Goal: Entertainment & Leisure: Browse casually

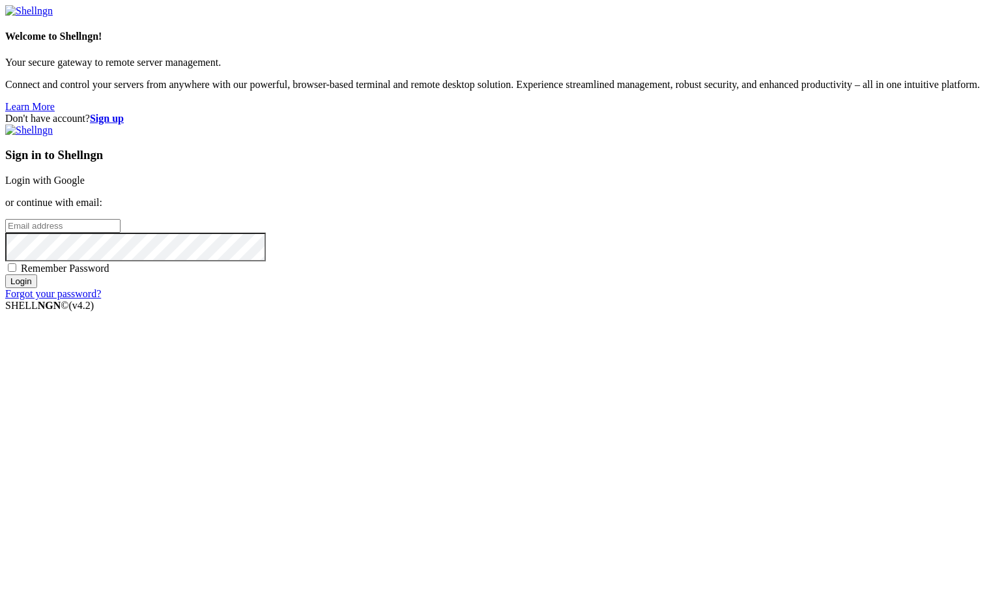
click at [85, 186] on link "Login with Google" at bounding box center [44, 180] width 79 height 11
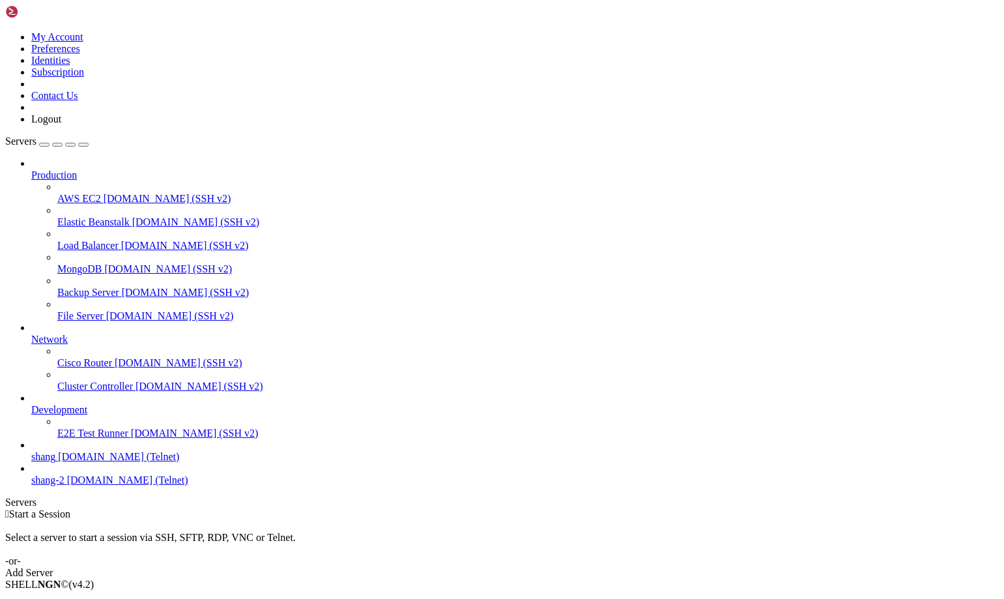
click at [55, 462] on span "shang" at bounding box center [43, 456] width 24 height 11
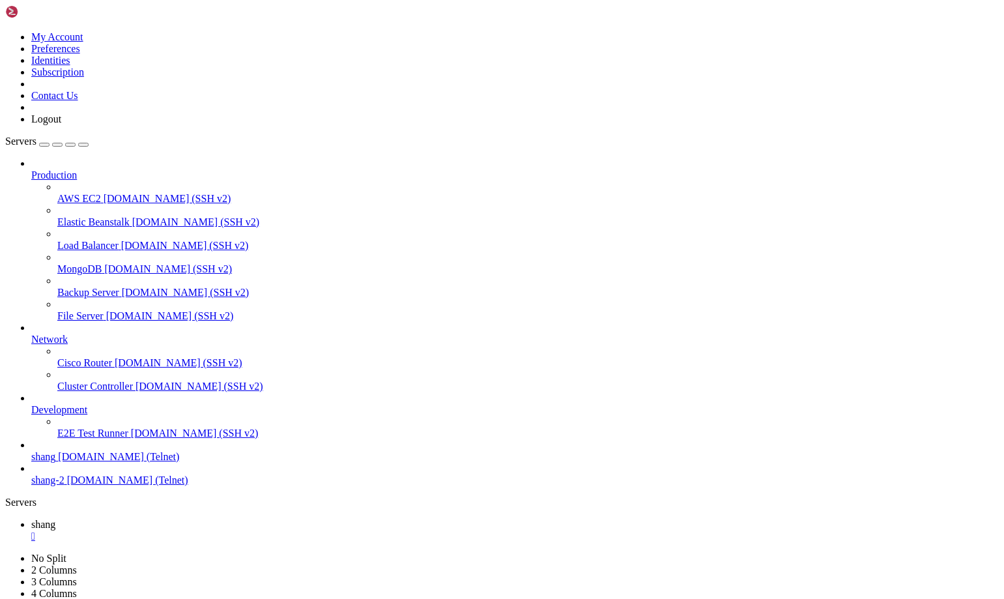
scroll to position [1183, 0]
drag, startPoint x: 842, startPoint y: 1247, endPoint x: 1008, endPoint y: 1332, distance: 186.5
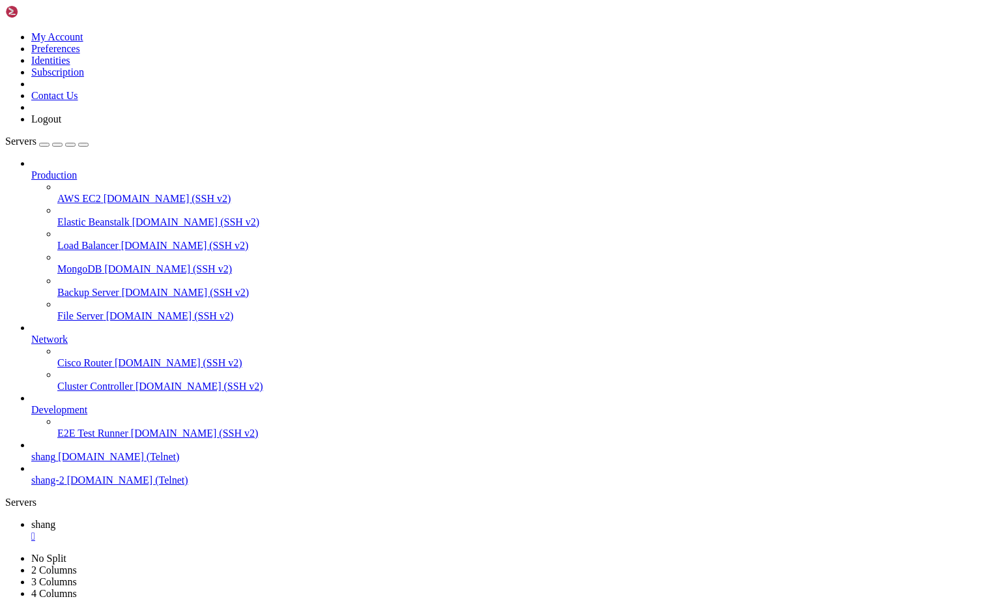
scroll to position [2385, 0]
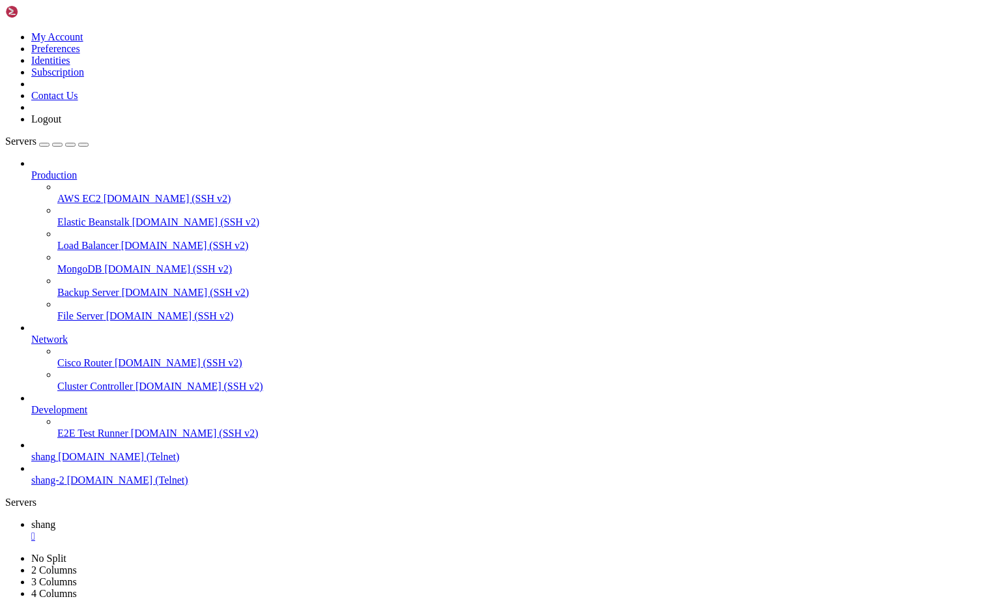
drag, startPoint x: 482, startPoint y: 914, endPoint x: 409, endPoint y: 969, distance: 92.1
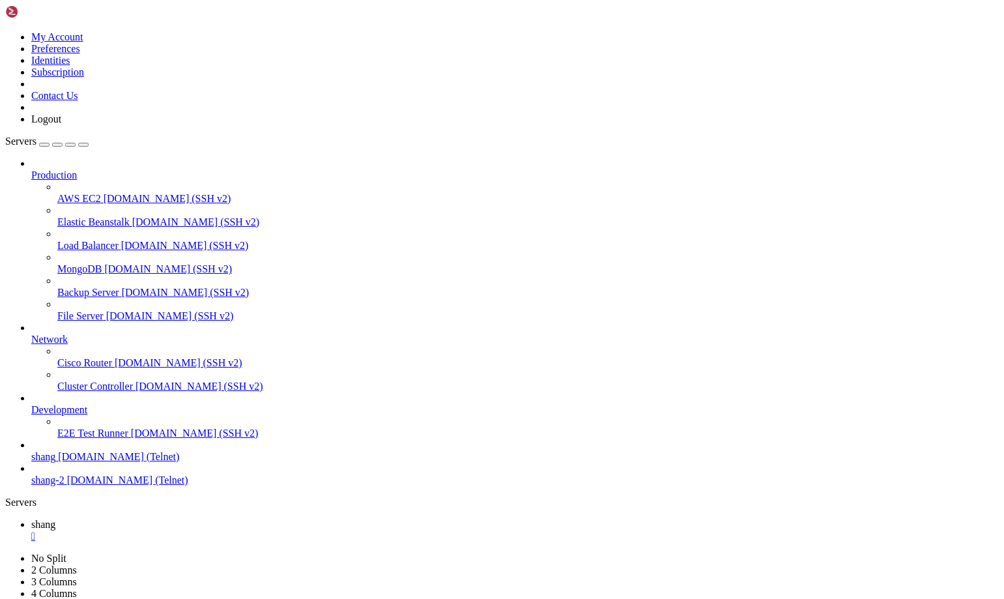
drag, startPoint x: 38, startPoint y: 1189, endPoint x: 79, endPoint y: 1187, distance: 41.7
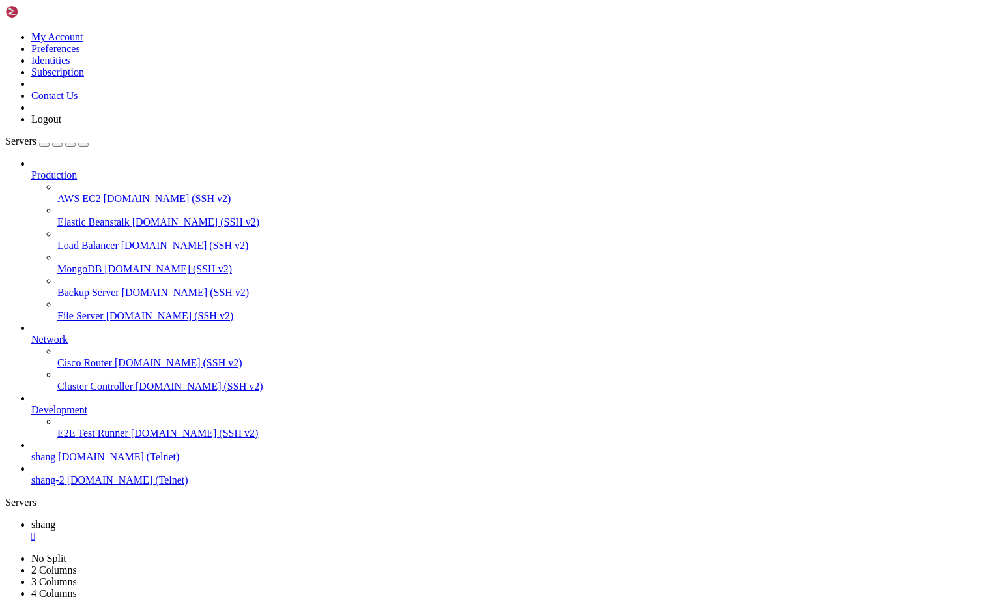
click at [104, 193] on span "[DOMAIN_NAME] (SSH v2)" at bounding box center [168, 198] width 128 height 11
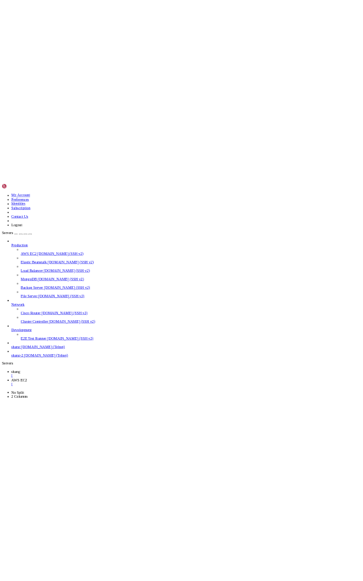
scroll to position [5288, 0]
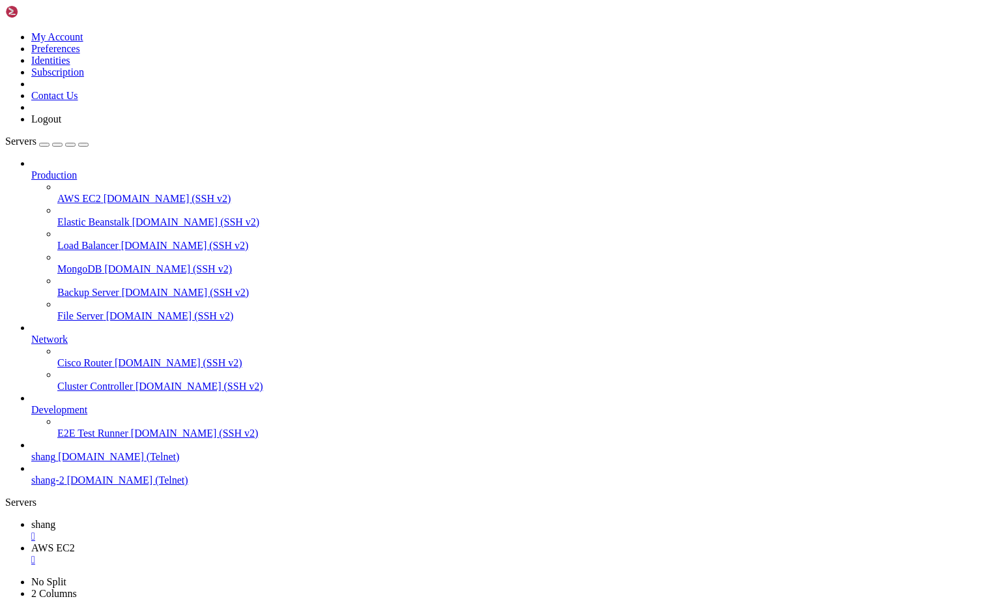
drag, startPoint x: 209, startPoint y: 32, endPoint x: 204, endPoint y: 22, distance: 10.8
click at [55, 519] on span "shang" at bounding box center [43, 524] width 24 height 11
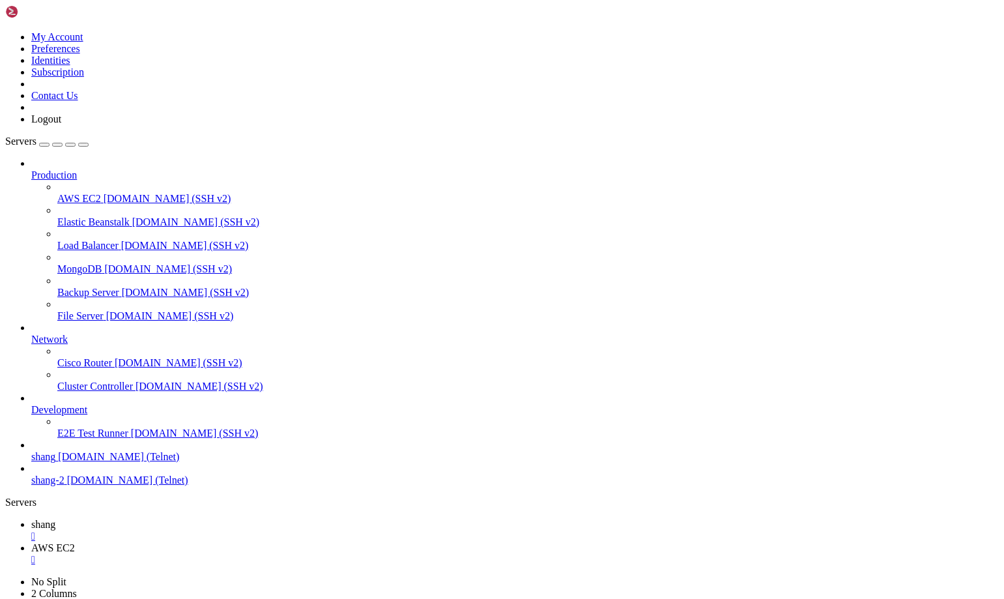
scroll to position [7350, 0]
drag, startPoint x: 69, startPoint y: 1222, endPoint x: 10, endPoint y: 1223, distance: 58.7
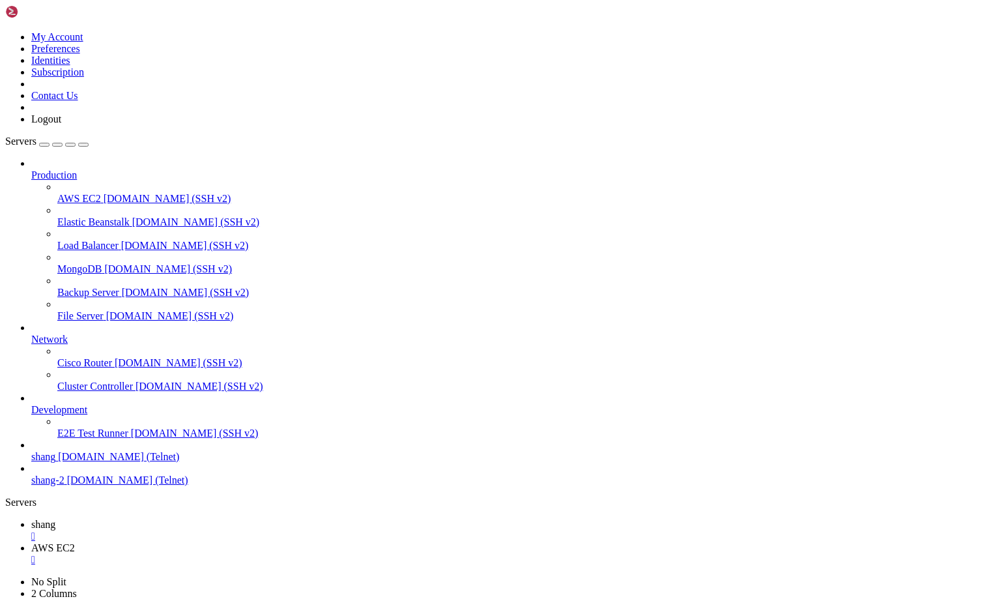
click at [75, 542] on span "AWS EC2" at bounding box center [53, 547] width 44 height 11
click at [55, 519] on span "shang" at bounding box center [43, 524] width 24 height 11
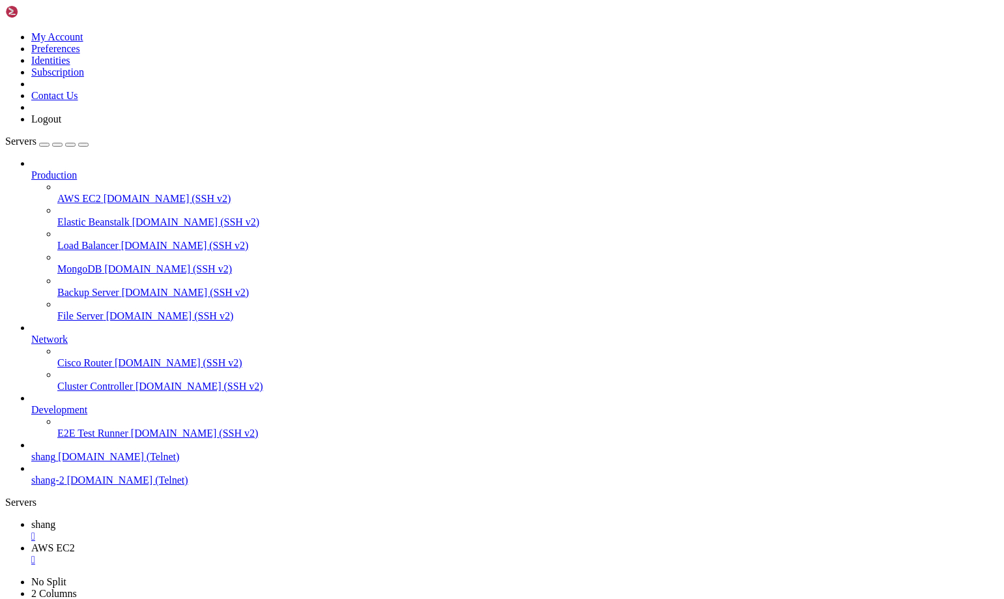
click at [75, 542] on span "AWS EC2" at bounding box center [53, 547] width 44 height 11
click at [55, 519] on span "shang" at bounding box center [43, 524] width 24 height 11
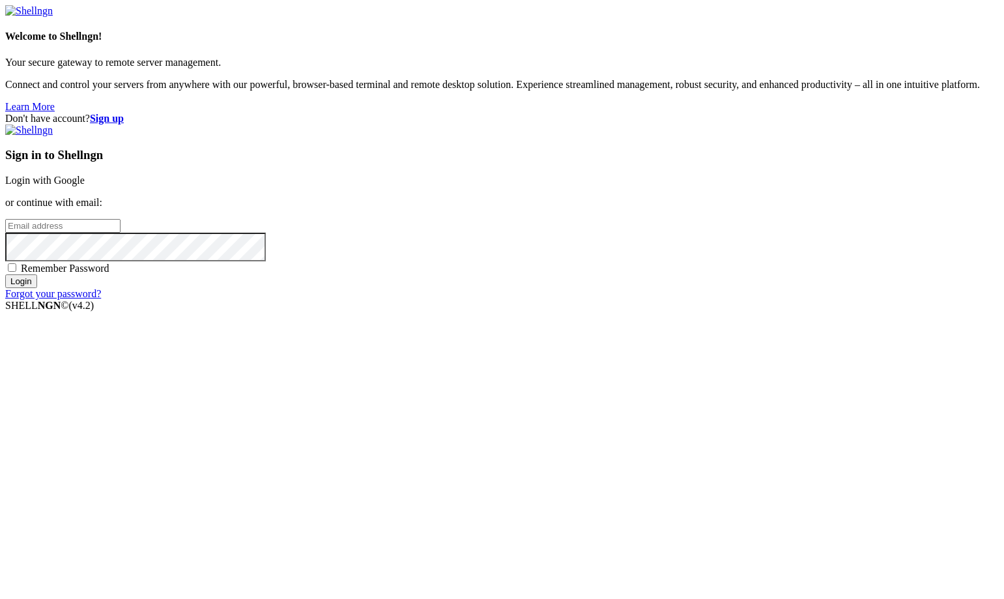
click at [85, 186] on link "Login with Google" at bounding box center [44, 180] width 79 height 11
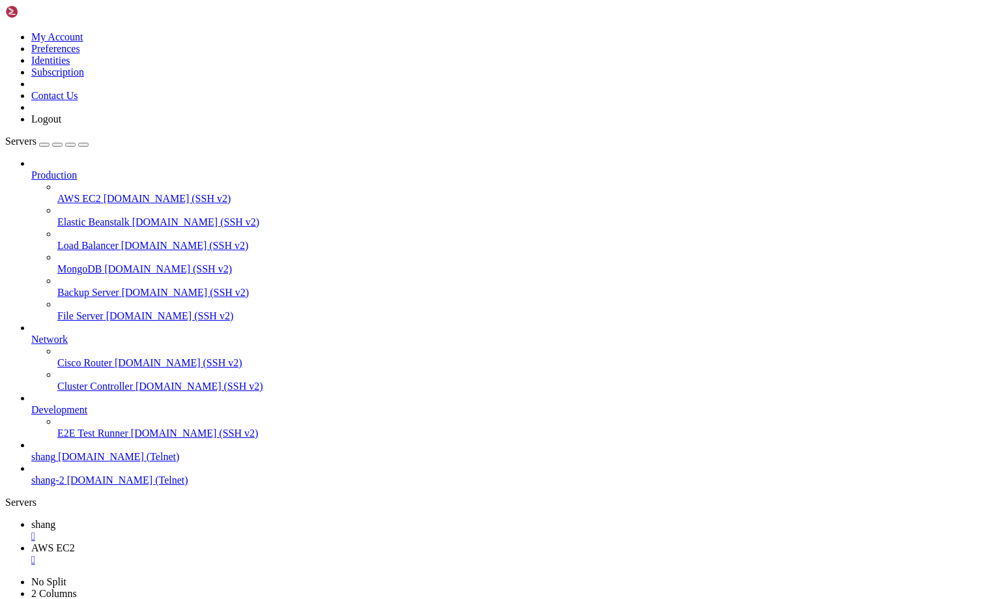
scroll to position [15384, 0]
click at [55, 519] on span "shang" at bounding box center [43, 524] width 24 height 11
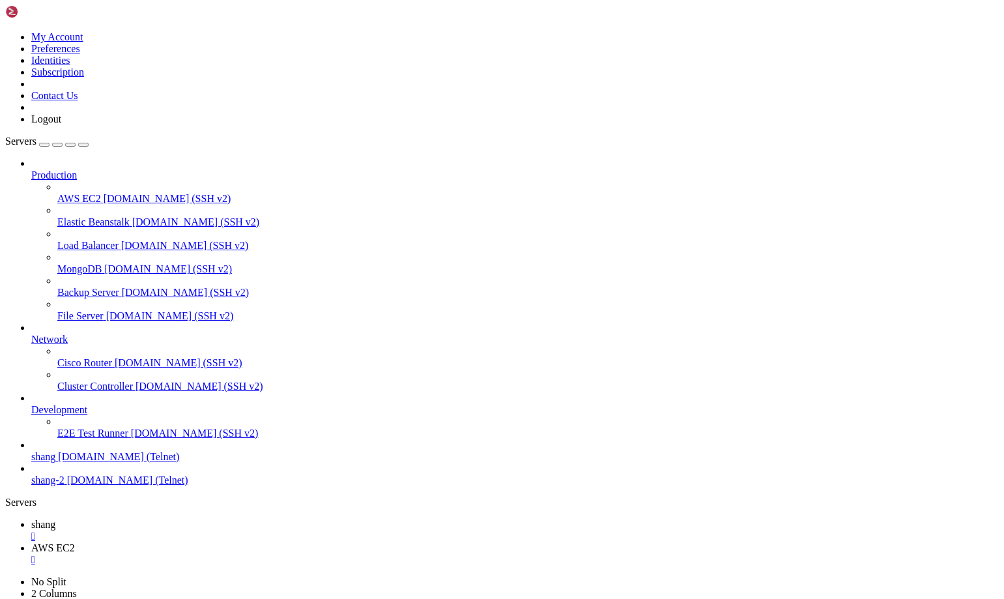
click at [31, 542] on icon at bounding box center [31, 547] width 0 height 11
click at [55, 519] on span "shang" at bounding box center [43, 524] width 24 height 11
click at [75, 542] on span "AWS EC2" at bounding box center [53, 547] width 44 height 11
click at [55, 519] on span "shang" at bounding box center [43, 524] width 24 height 11
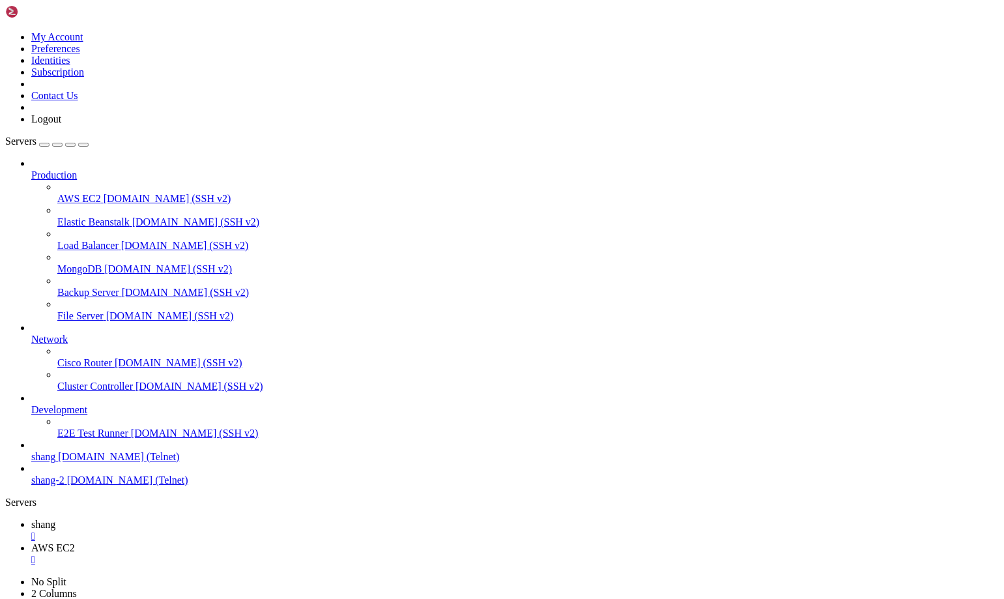
scroll to position [18346, 0]
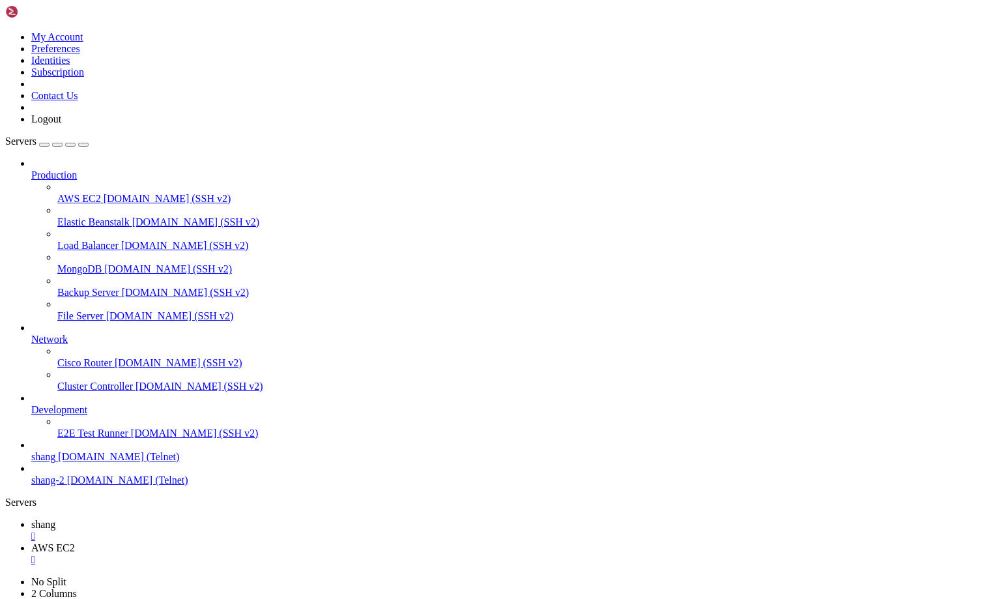
scroll to position [28775, 0]
click at [283, 542] on link "AWS EC2 " at bounding box center [515, 553] width 968 height 23
click at [55, 519] on span "shang" at bounding box center [43, 524] width 24 height 11
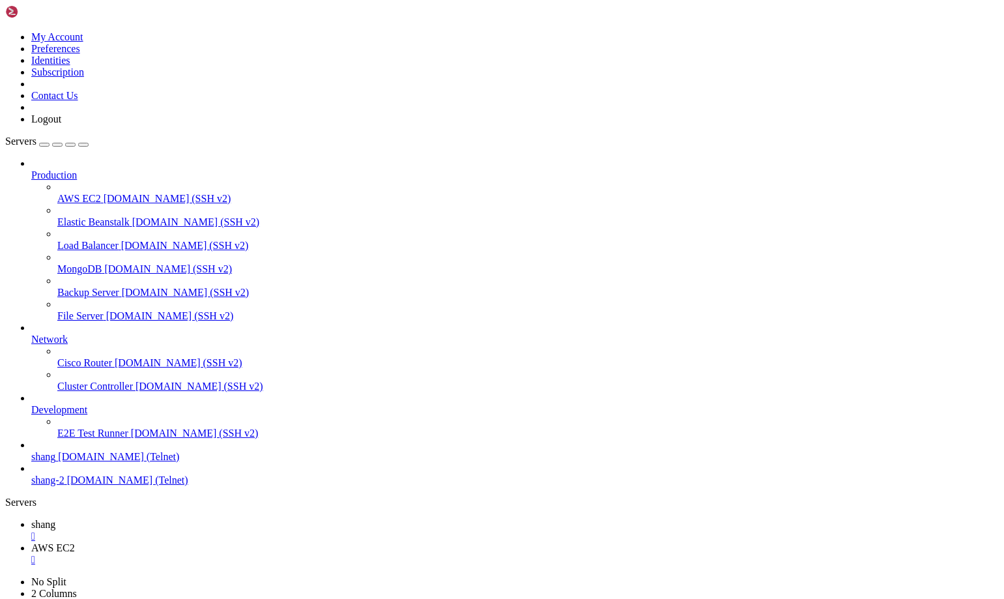
scroll to position [30521, 0]
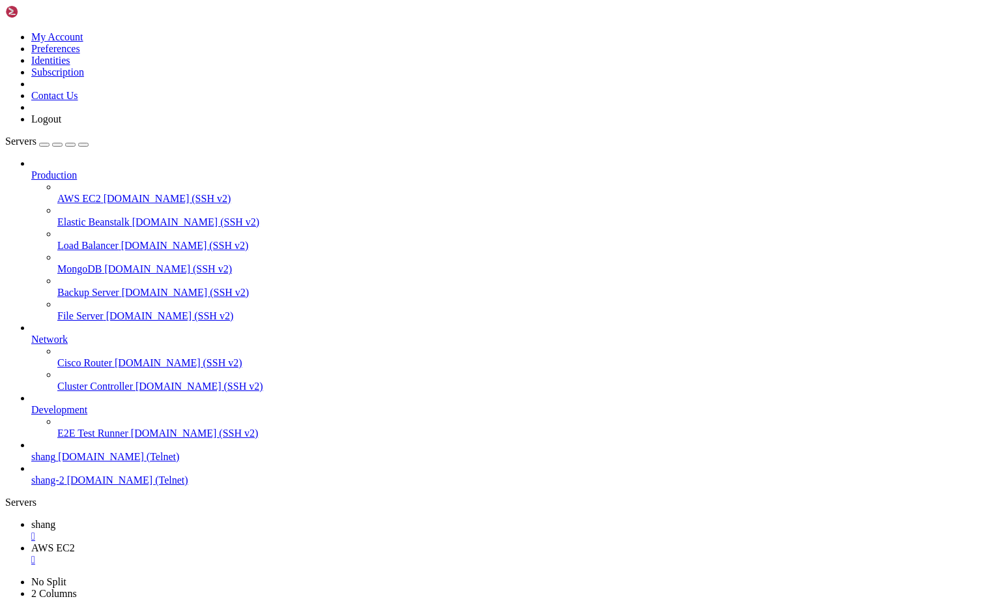
scroll to position [30974, 0]
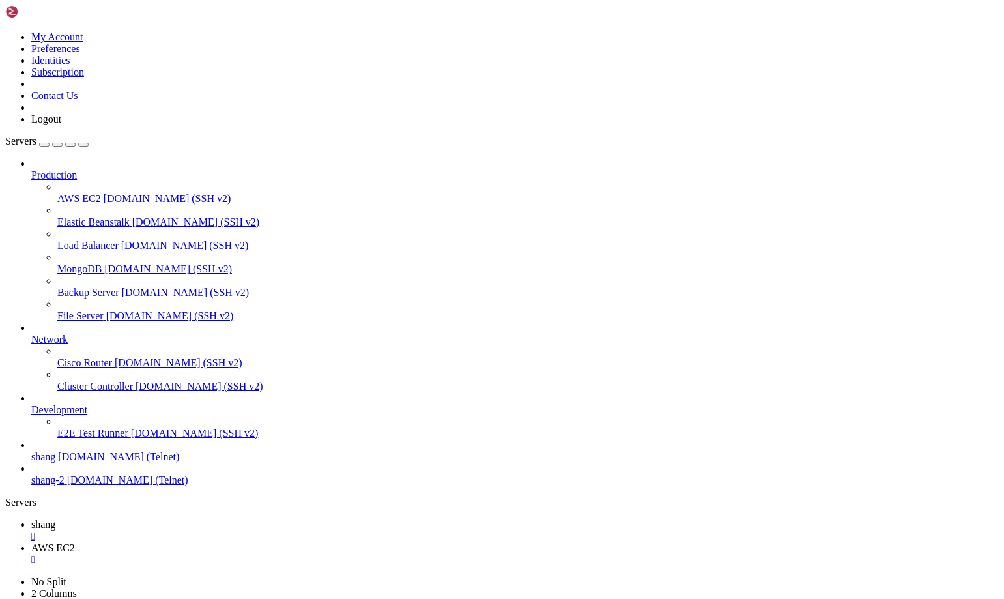
scroll to position [33259, 0]
drag, startPoint x: 78, startPoint y: 872, endPoint x: 15, endPoint y: 867, distance: 63.4
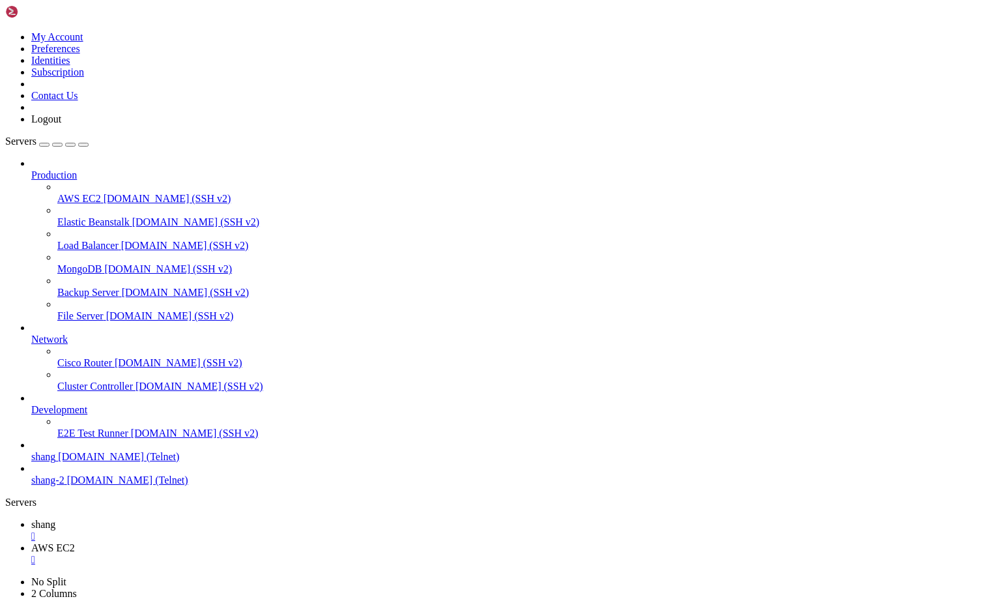
drag, startPoint x: 844, startPoint y: 1285, endPoint x: 1003, endPoint y: 1367, distance: 179.5
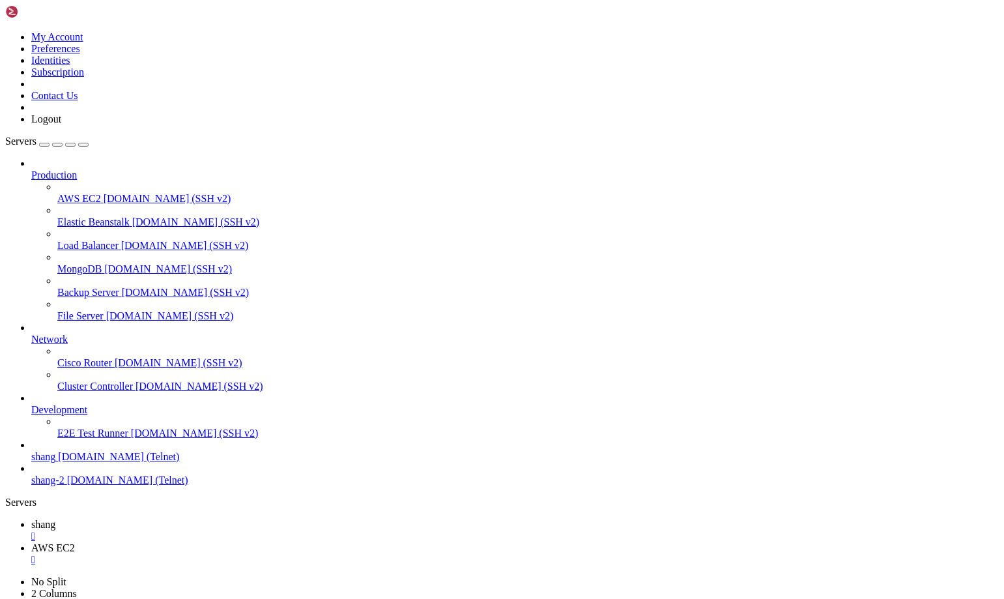
scroll to position [36545, 0]
drag, startPoint x: 16, startPoint y: 987, endPoint x: 87, endPoint y: 986, distance: 71.0
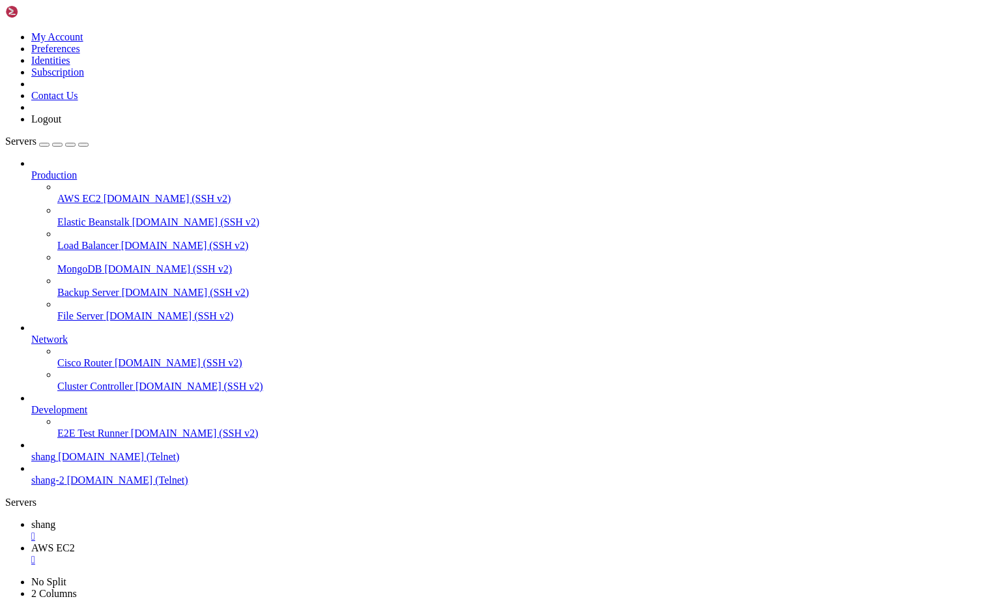
drag, startPoint x: 50, startPoint y: 911, endPoint x: 76, endPoint y: 913, distance: 26.8
drag, startPoint x: 66, startPoint y: 1260, endPoint x: 137, endPoint y: 1262, distance: 71.7
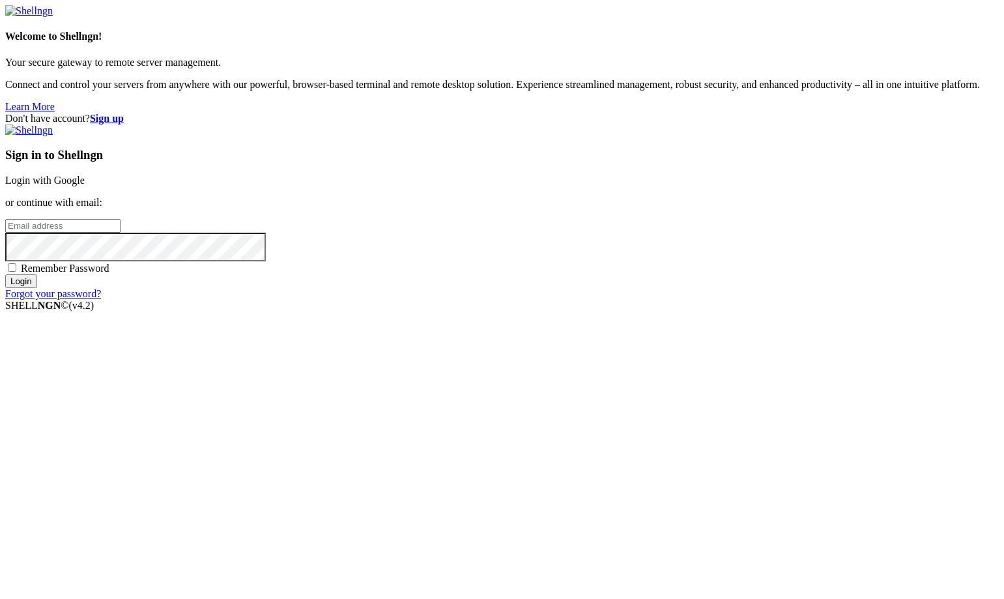
click at [85, 186] on link "Login with Google" at bounding box center [44, 180] width 79 height 11
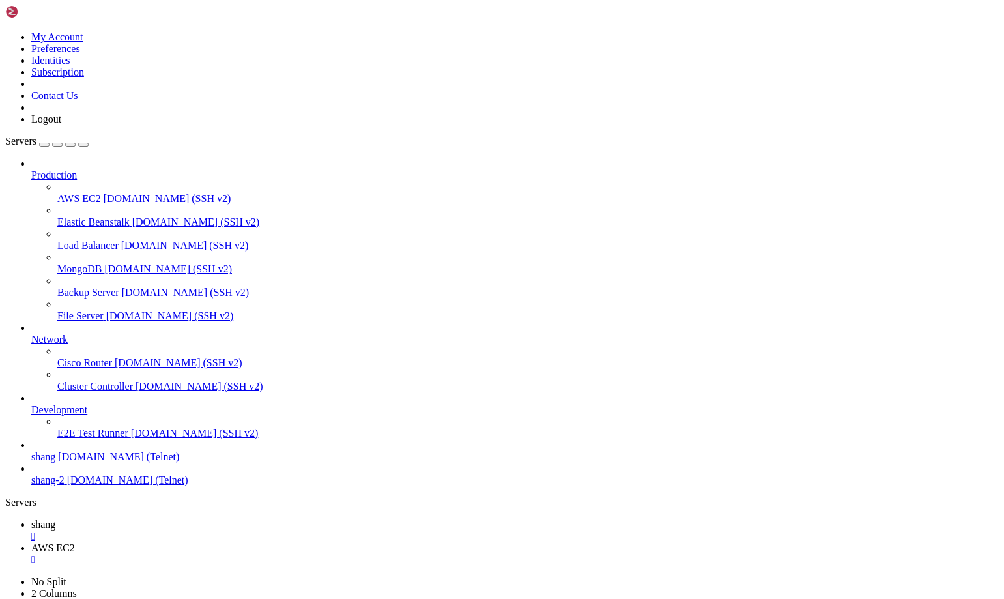
click at [55, 519] on span "shang" at bounding box center [43, 524] width 24 height 11
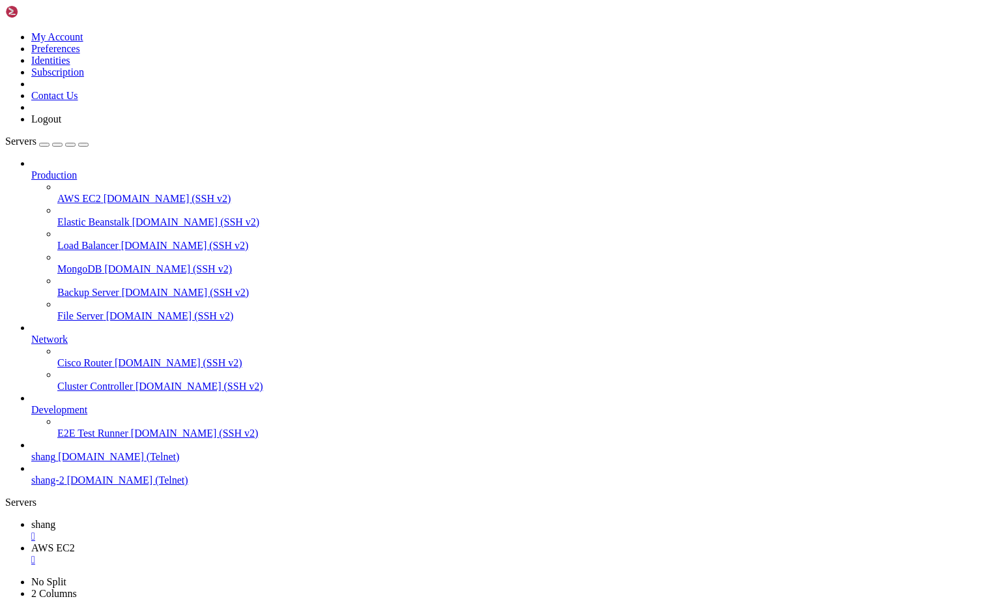
scroll to position [42136, 0]
click at [75, 542] on span "AWS EC2" at bounding box center [53, 547] width 44 height 11
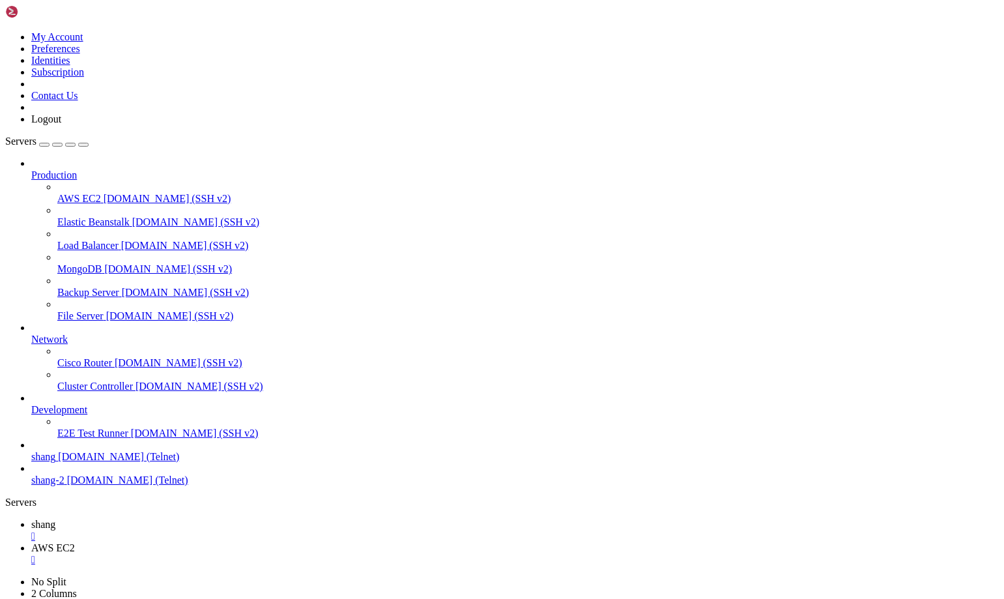
scroll to position [43231, 0]
click at [55, 519] on span "shang" at bounding box center [43, 524] width 24 height 11
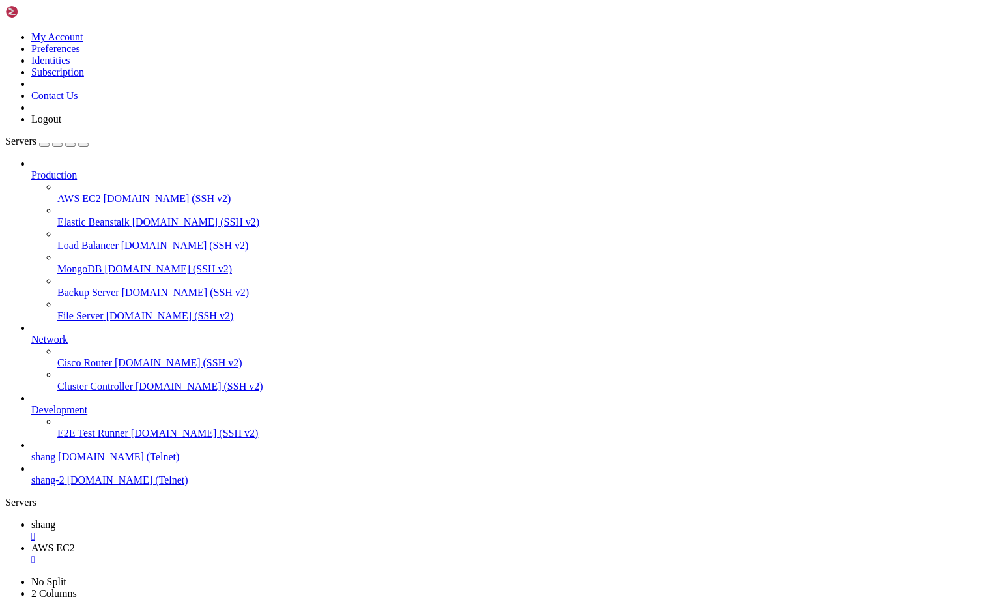
scroll to position [45098, 0]
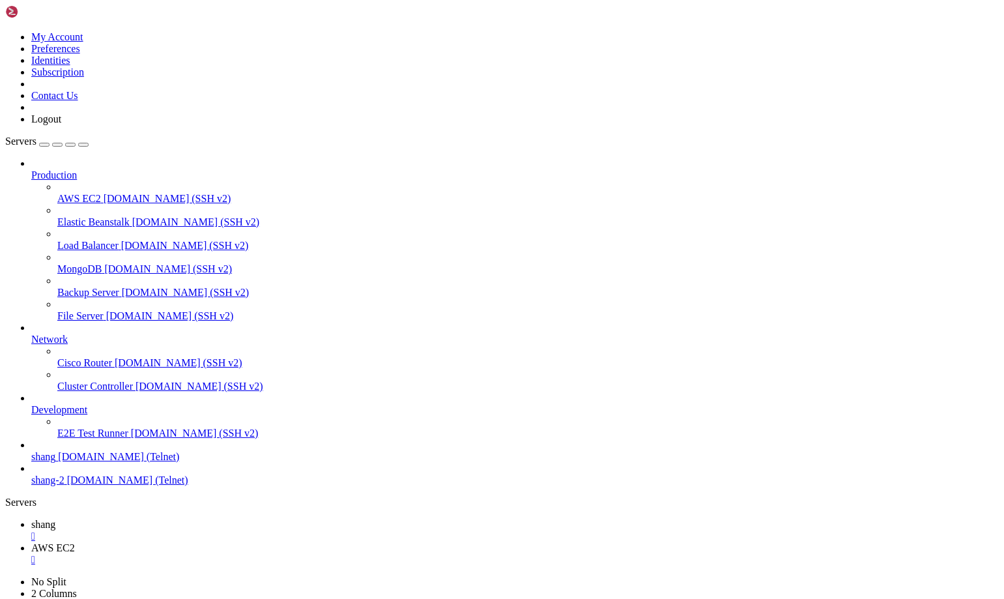
scroll to position [46857, 0]
drag, startPoint x: 92, startPoint y: 1256, endPoint x: 12, endPoint y: 1254, distance: 80.2
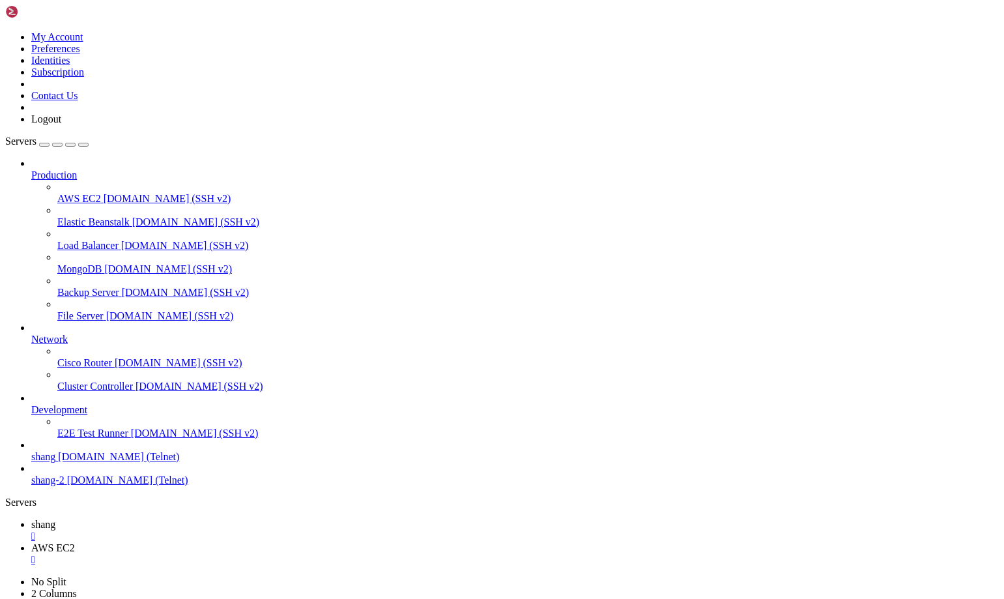
scroll to position [52018, 0]
